Goal: Book appointment/travel/reservation

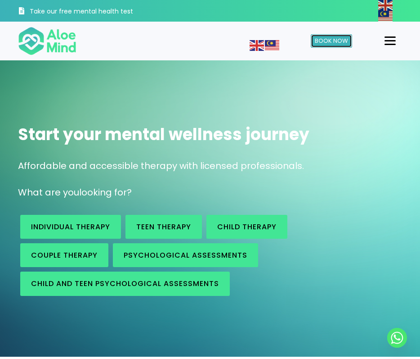
click at [340, 45] on span "Book Now" at bounding box center [331, 40] width 33 height 9
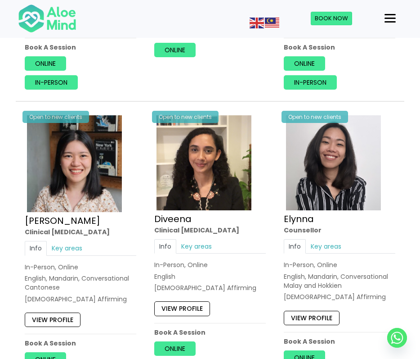
scroll to position [1141, 0]
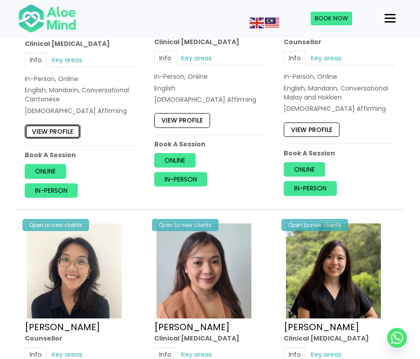
click at [46, 133] on link "View profile" at bounding box center [53, 131] width 56 height 14
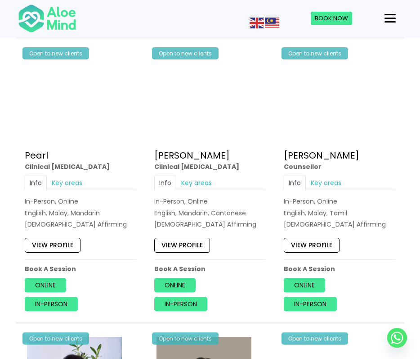
scroll to position [2265, 0]
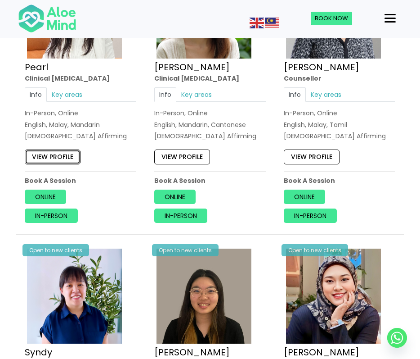
click at [58, 157] on link "View profile" at bounding box center [53, 156] width 56 height 14
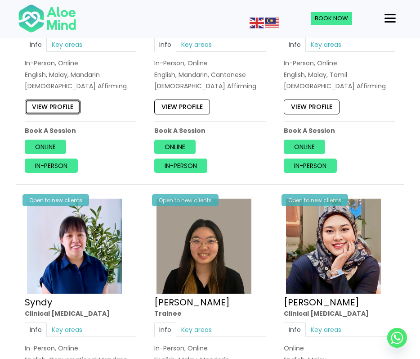
scroll to position [2367, 0]
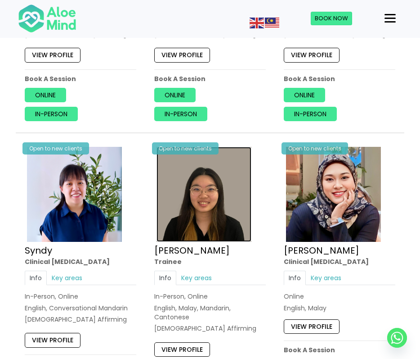
click at [234, 211] on img at bounding box center [204, 194] width 95 height 95
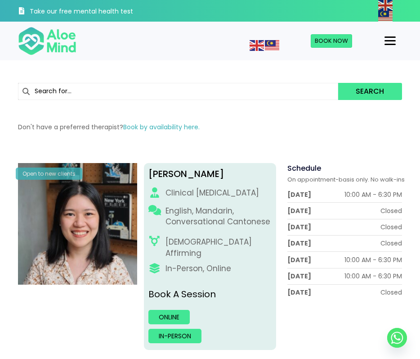
click at [276, 126] on p "Don't have a preferred therapist? Book by availability here." at bounding box center [210, 126] width 384 height 9
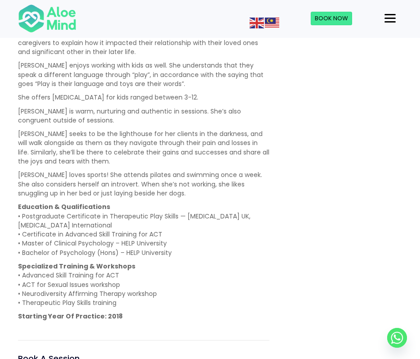
scroll to position [552, 0]
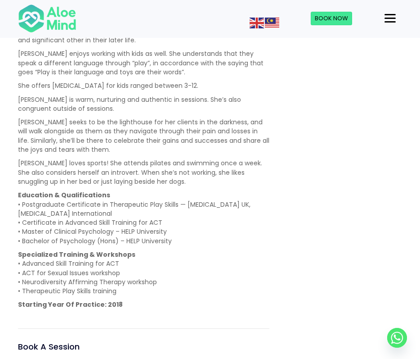
click at [390, 268] on div "I can help with... Depression, anxiety, relationship, trauma, grief, interperso…" at bounding box center [342, 127] width 133 height 606
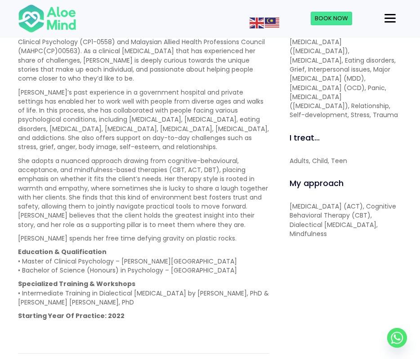
scroll to position [173, 0]
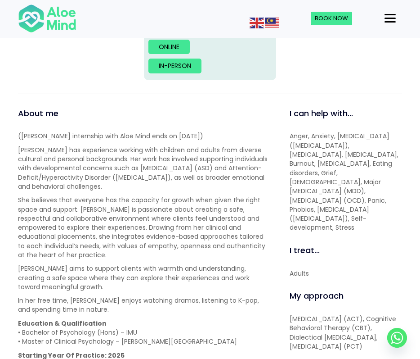
scroll to position [275, 0]
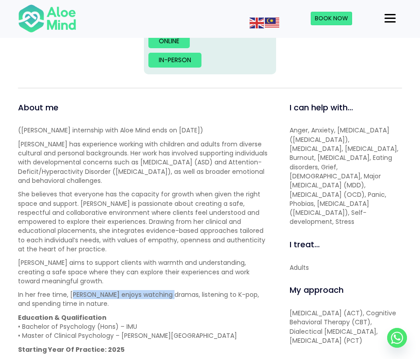
drag, startPoint x: 73, startPoint y: 287, endPoint x: 167, endPoint y: 280, distance: 93.9
click at [167, 290] on p "In her free time, [PERSON_NAME] enjoys watching dramas, listening to K-pop, and…" at bounding box center [144, 299] width 252 height 18
click at [163, 290] on p "In her free time, [PERSON_NAME] enjoys watching dramas, listening to K-pop, and…" at bounding box center [144, 299] width 252 height 18
drag, startPoint x: 71, startPoint y: 286, endPoint x: 77, endPoint y: 283, distance: 6.4
click at [77, 290] on p "In her free time, [PERSON_NAME] enjoys watching dramas, listening to K-pop, and…" at bounding box center [144, 299] width 252 height 18
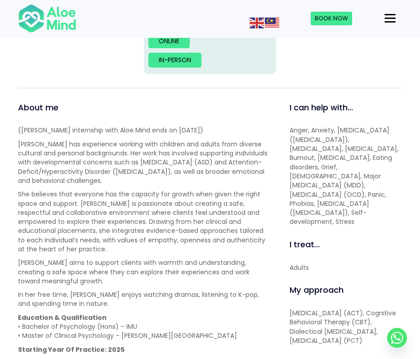
click at [80, 290] on p "In her free time, Xin Yi enjoys watching dramas, listening to K-pop, and spendi…" at bounding box center [144, 299] width 252 height 18
click at [81, 290] on p "In her free time, Xin Yi enjoys watching dramas, listening to K-pop, and spendi…" at bounding box center [144, 299] width 252 height 18
click at [80, 290] on p "In her free time, Xin Yi enjoys watching dramas, listening to K-pop, and spendi…" at bounding box center [144, 299] width 252 height 18
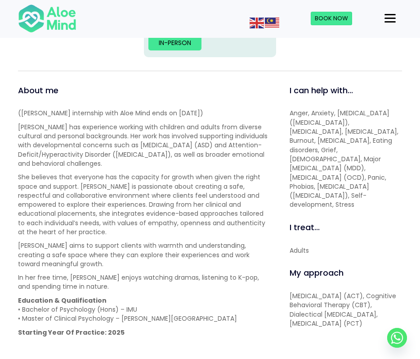
scroll to position [298, 0]
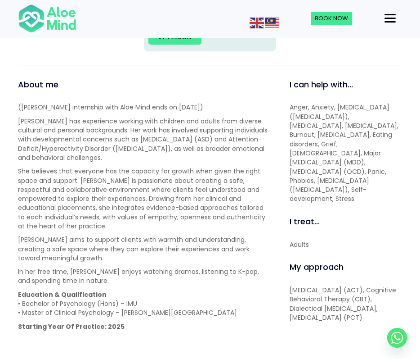
drag, startPoint x: 339, startPoint y: 283, endPoint x: 388, endPoint y: 308, distance: 54.4
click at [388, 308] on p "Acceptance and Commitment Therapy (ACT), Cognitive Behavioral Therapy (CBT), Di…" at bounding box center [346, 303] width 113 height 36
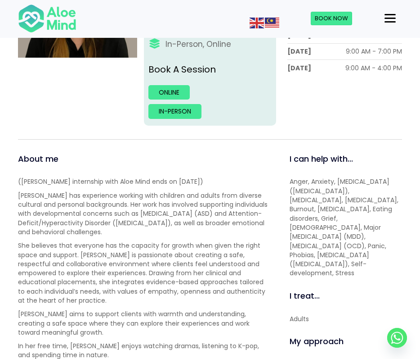
scroll to position [0, 0]
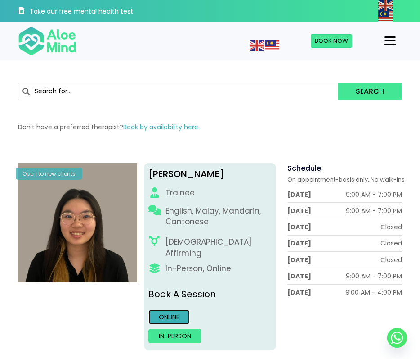
click at [170, 310] on link "Online" at bounding box center [169, 317] width 41 height 14
